Goal: Task Accomplishment & Management: Use online tool/utility

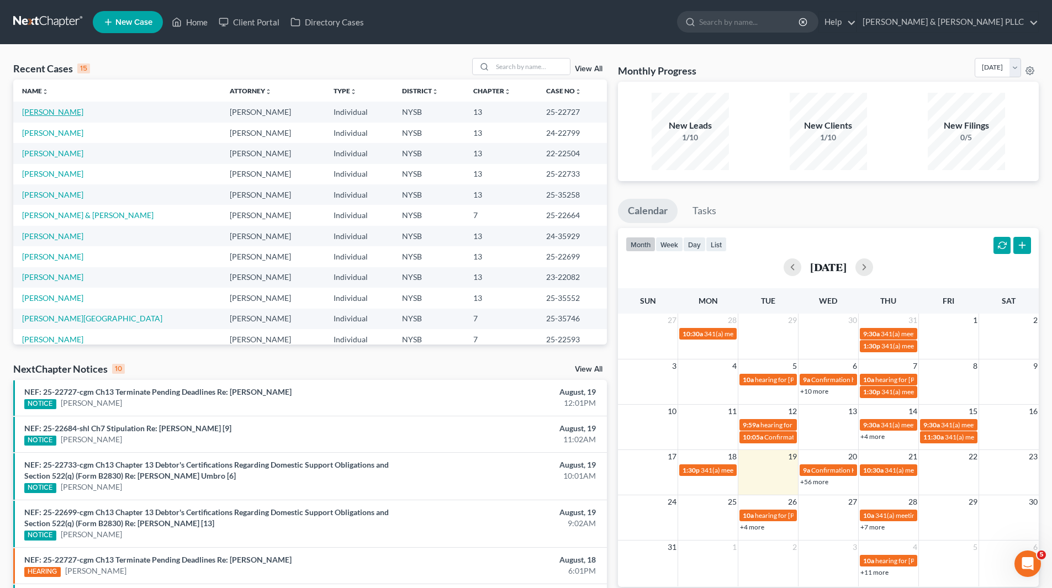
click at [36, 113] on link "[PERSON_NAME]" at bounding box center [52, 111] width 61 height 9
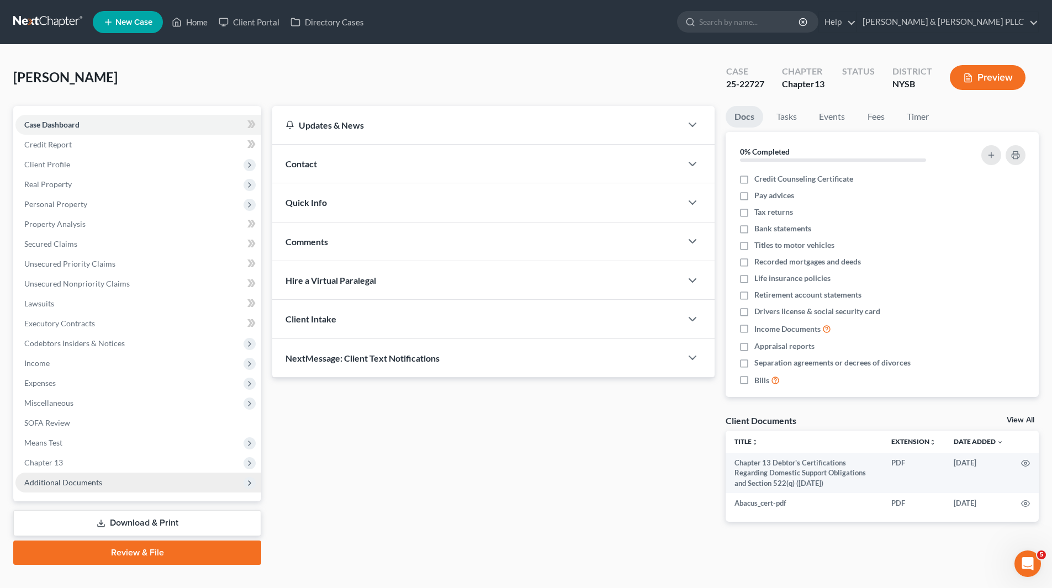
click at [51, 483] on span "Additional Documents" at bounding box center [63, 481] width 78 height 9
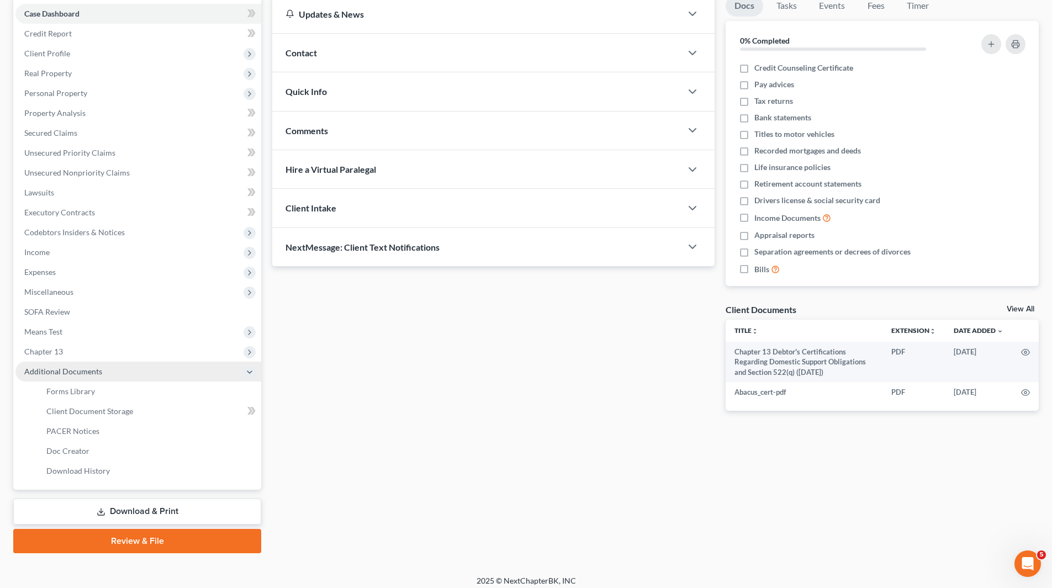
scroll to position [118, 0]
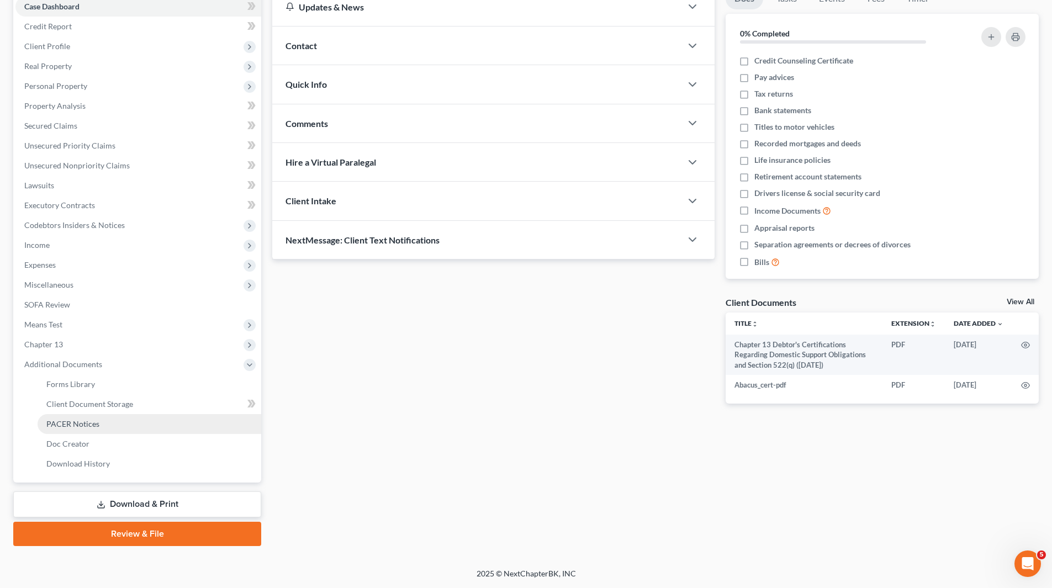
click at [63, 424] on span "PACER Notices" at bounding box center [72, 423] width 53 height 9
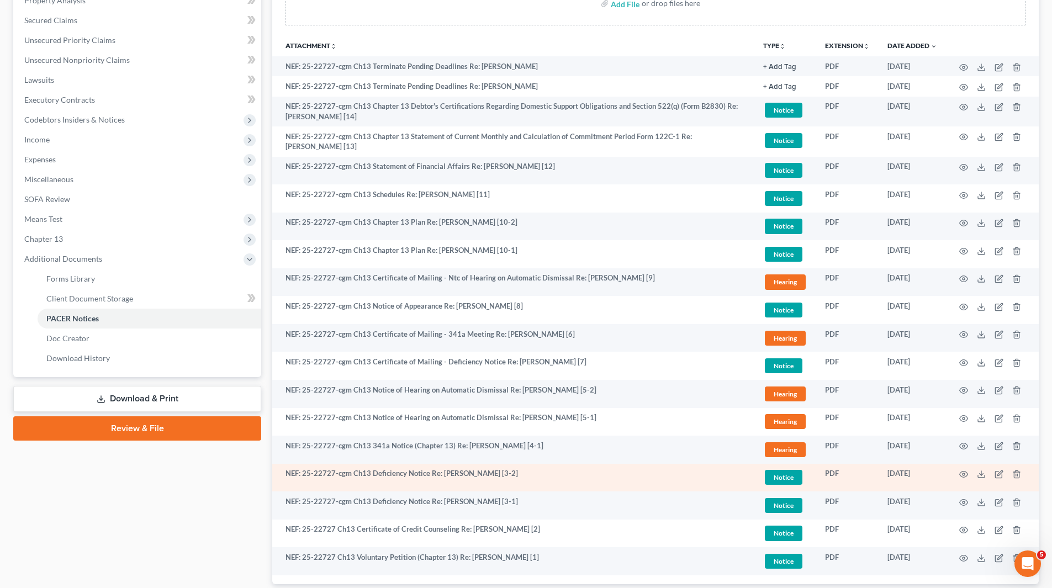
scroll to position [297, 0]
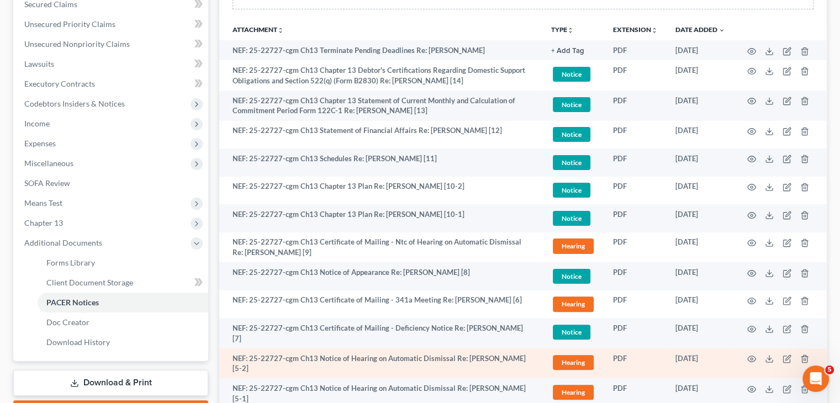
scroll to position [408, 0]
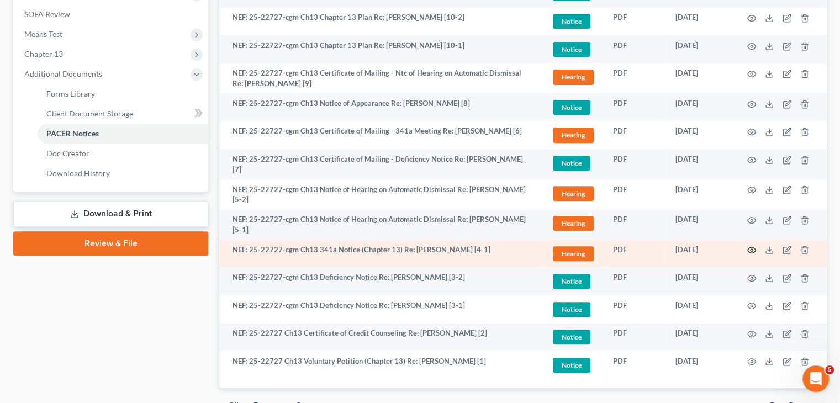
click at [753, 246] on icon "button" at bounding box center [751, 250] width 9 height 9
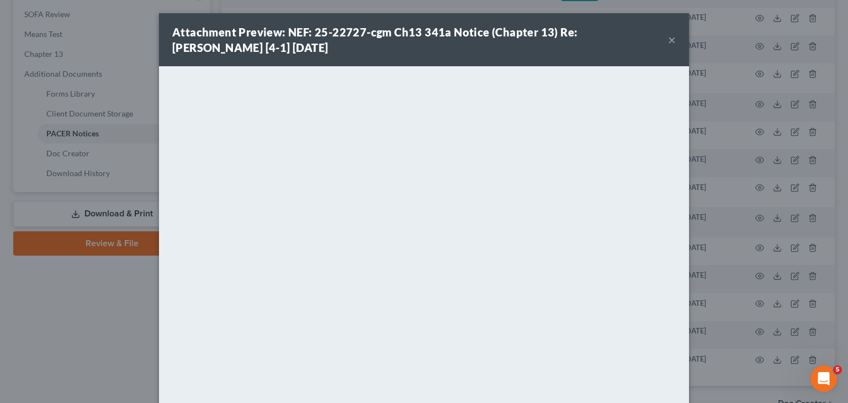
click at [675, 41] on div "Attachment Preview: NEF: 25-22727-cgm Ch13 341a Notice (Chapter 13) Re: Carol M…" at bounding box center [424, 39] width 530 height 53
click at [670, 37] on button "×" at bounding box center [672, 39] width 8 height 13
